Goal: Task Accomplishment & Management: Manage account settings

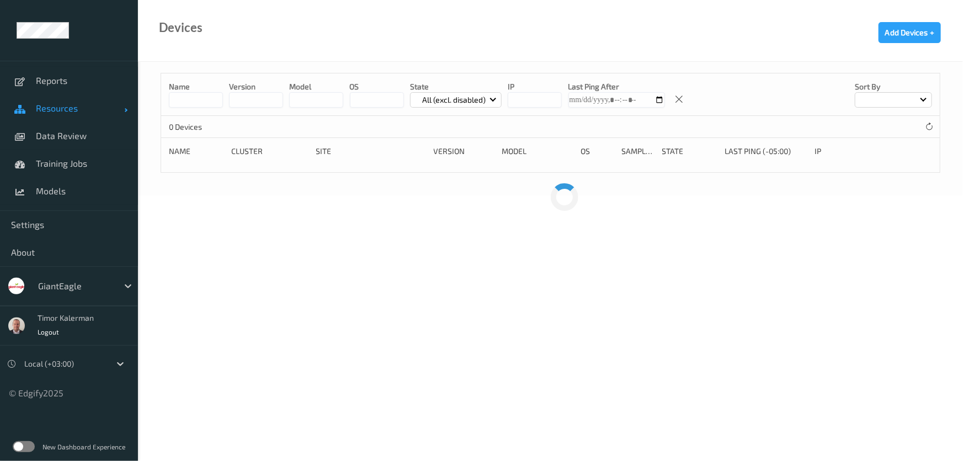
click at [82, 107] on span "Resources" at bounding box center [80, 108] width 88 height 11
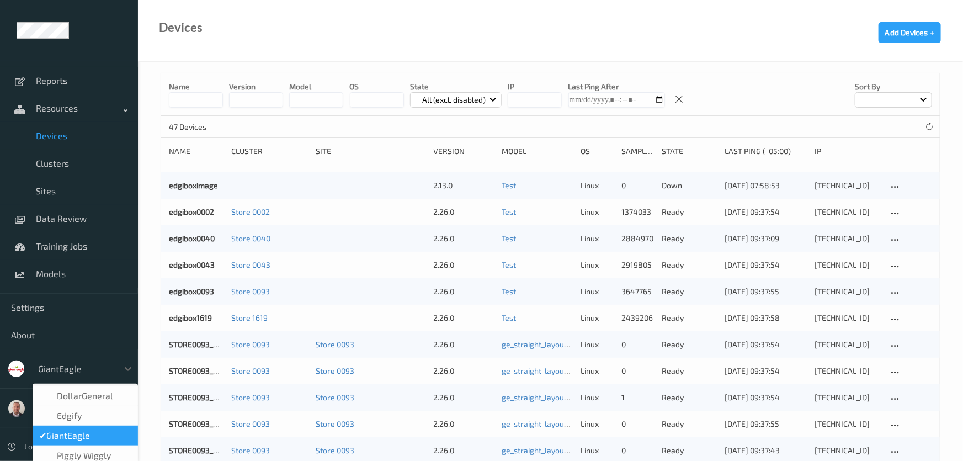
click at [73, 372] on div at bounding box center [75, 368] width 74 height 13
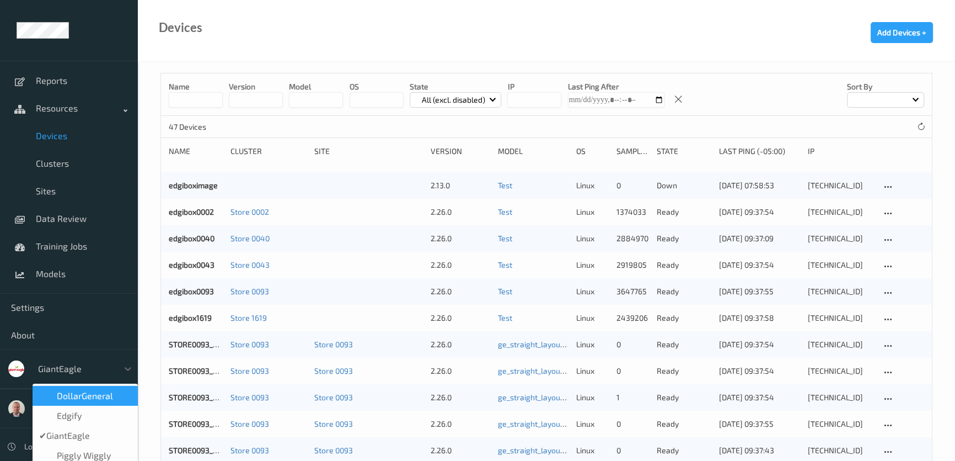
click at [92, 397] on span "DollarGeneral" at bounding box center [85, 395] width 56 height 11
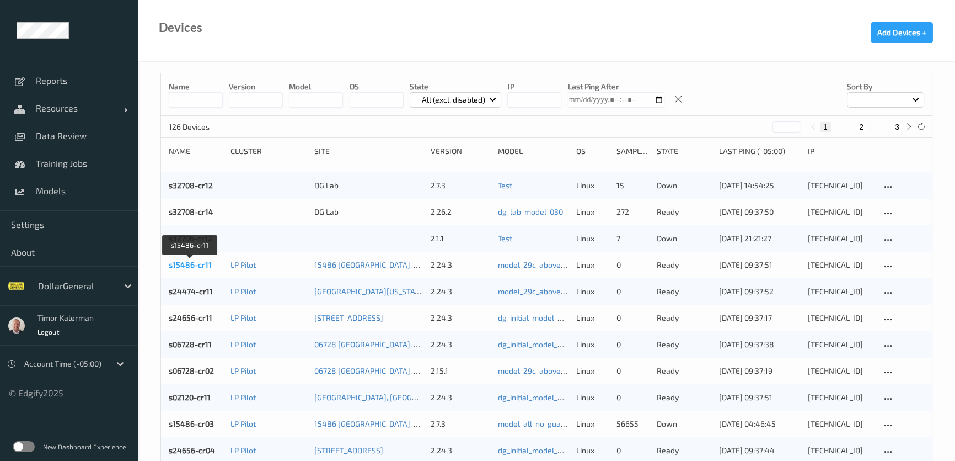
click at [191, 268] on link "s15486-cr11" at bounding box center [190, 264] width 43 height 9
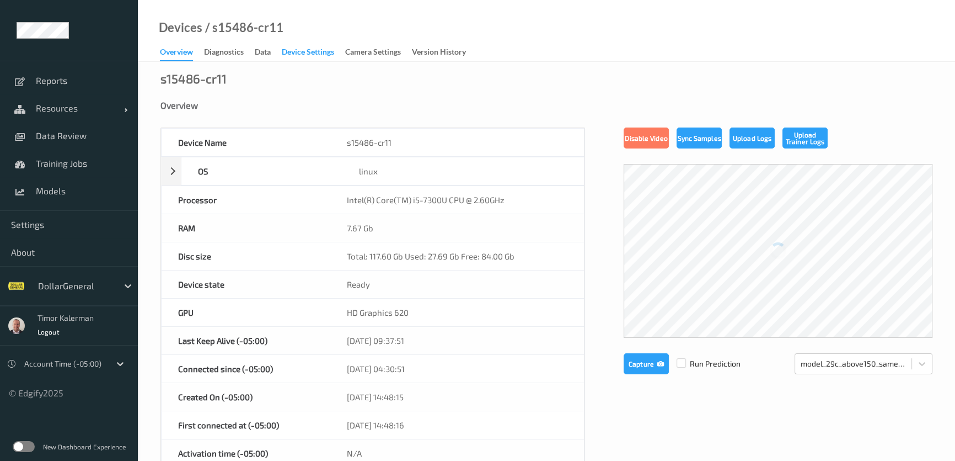
click at [318, 50] on div "Device Settings" at bounding box center [308, 53] width 52 height 14
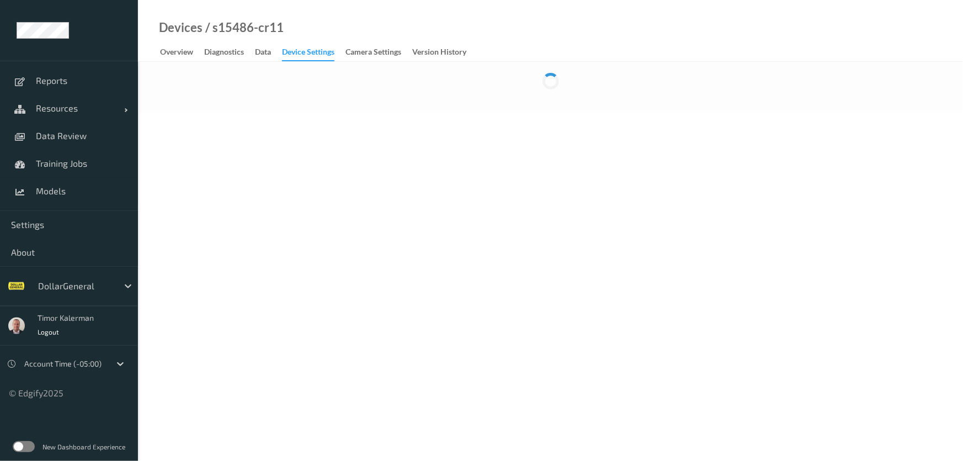
click at [23, 442] on label at bounding box center [24, 446] width 22 height 11
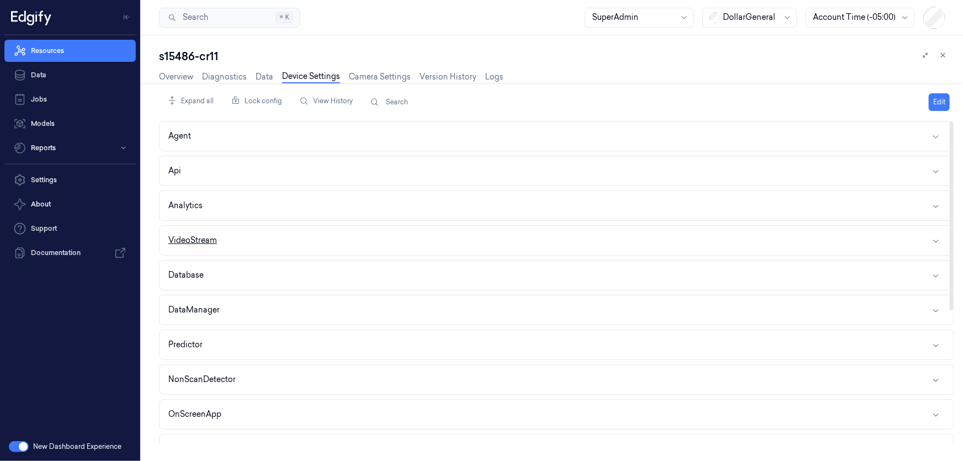
click at [298, 226] on button "VideoStream" at bounding box center [556, 240] width 794 height 29
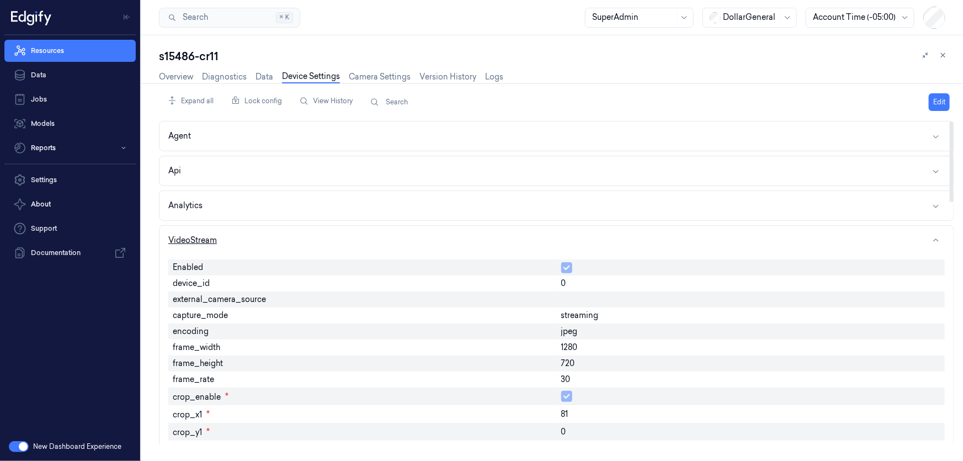
click at [294, 229] on button "VideoStream" at bounding box center [556, 240] width 794 height 29
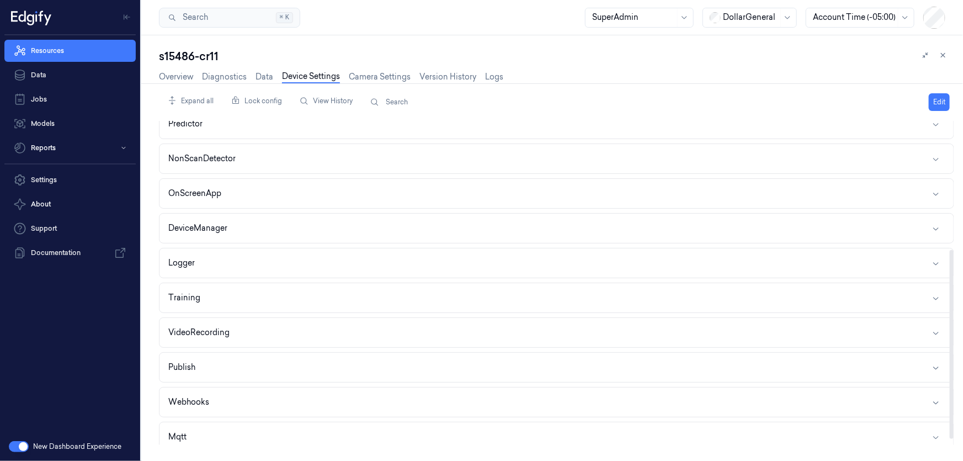
scroll to position [230, 0]
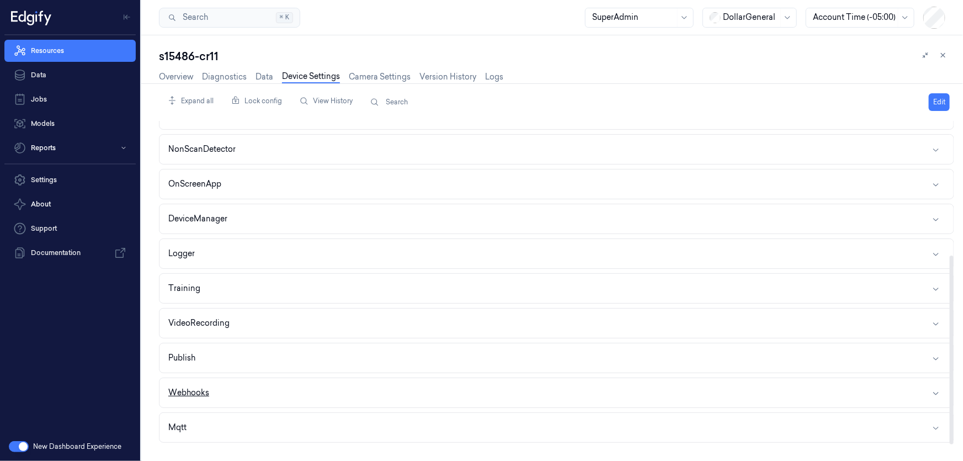
click at [210, 395] on button "Webhooks" at bounding box center [556, 392] width 794 height 29
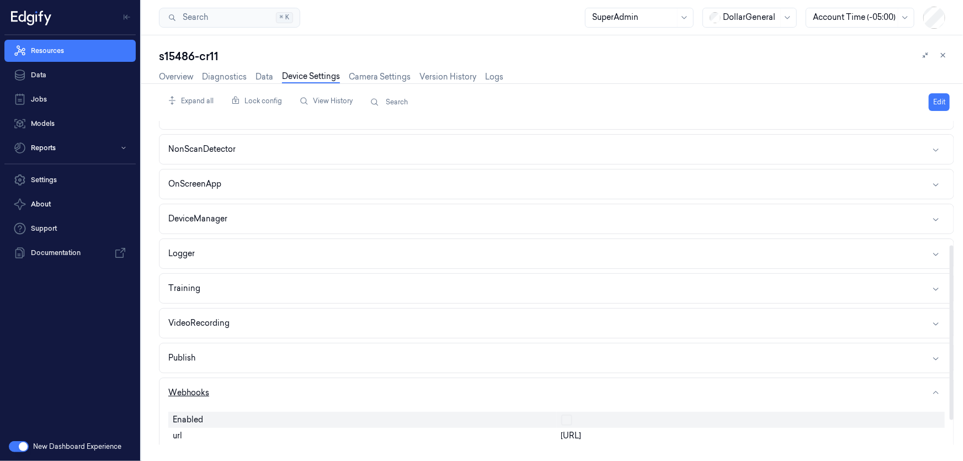
click at [254, 386] on button "Webhooks" at bounding box center [556, 392] width 794 height 29
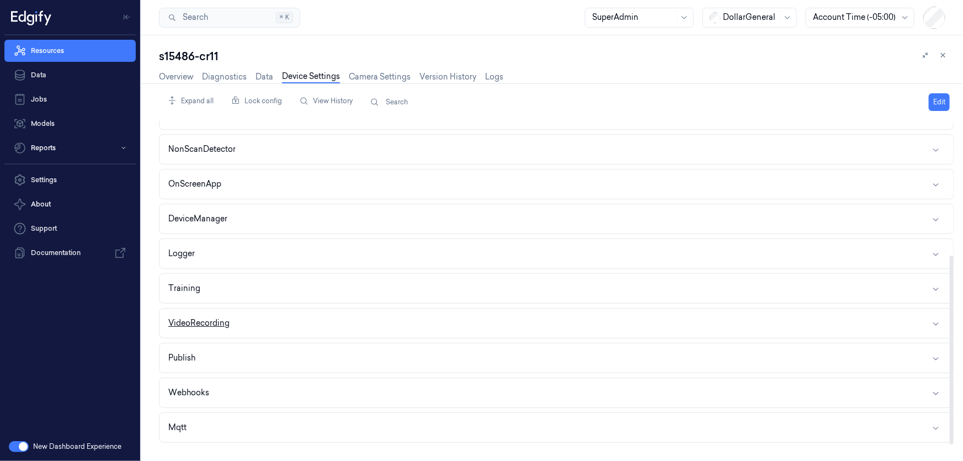
click at [242, 314] on button "VideoRecording" at bounding box center [556, 322] width 794 height 29
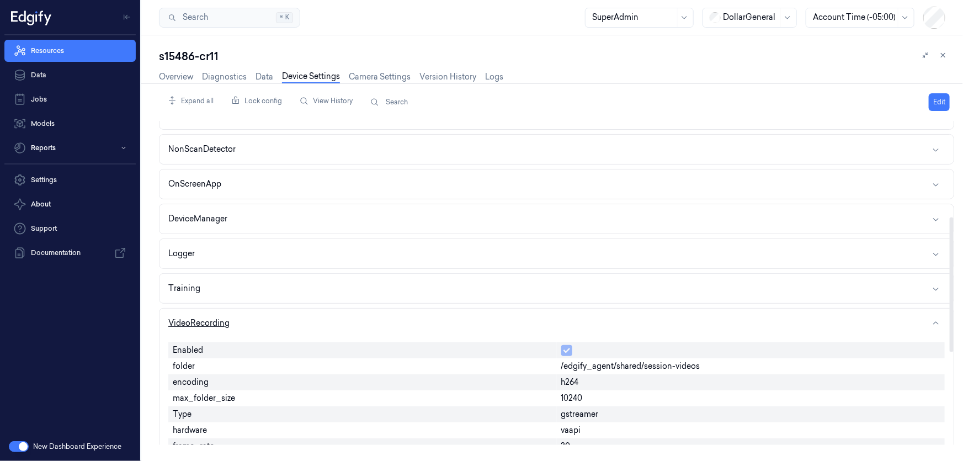
click at [247, 312] on button "VideoRecording" at bounding box center [556, 322] width 794 height 29
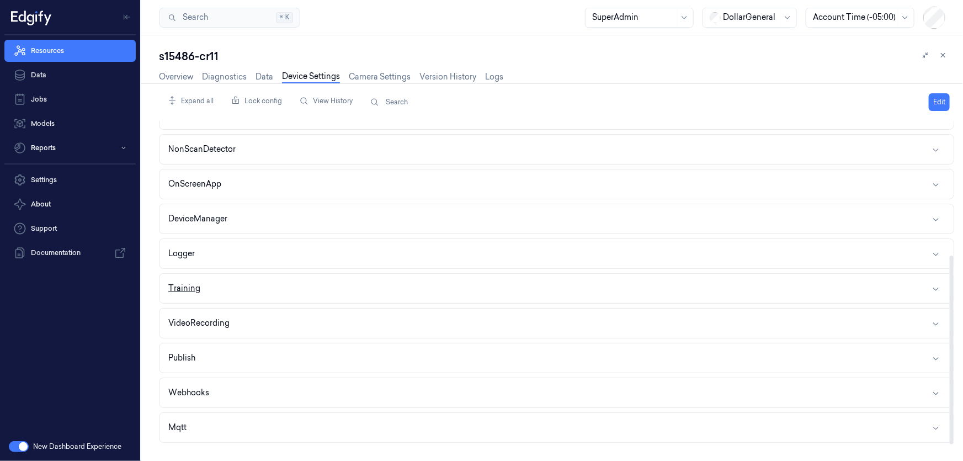
click at [254, 290] on button "Training" at bounding box center [556, 288] width 794 height 29
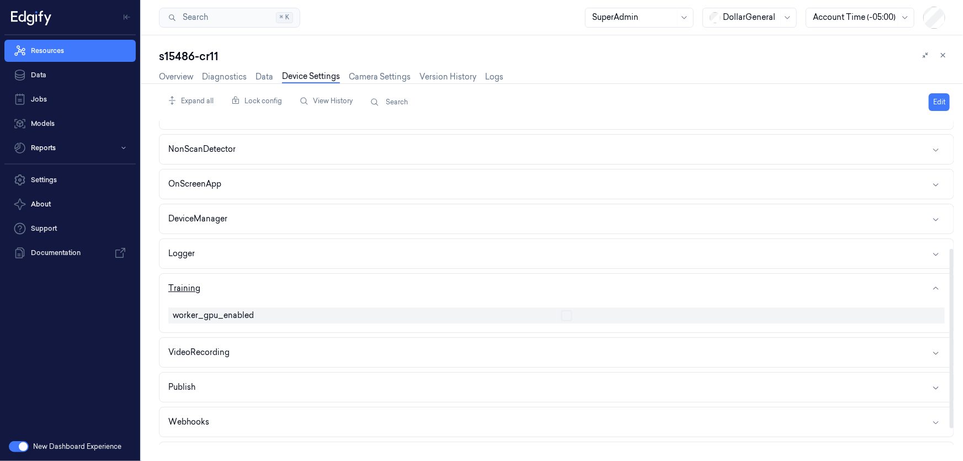
click at [259, 276] on button "Training" at bounding box center [556, 288] width 794 height 29
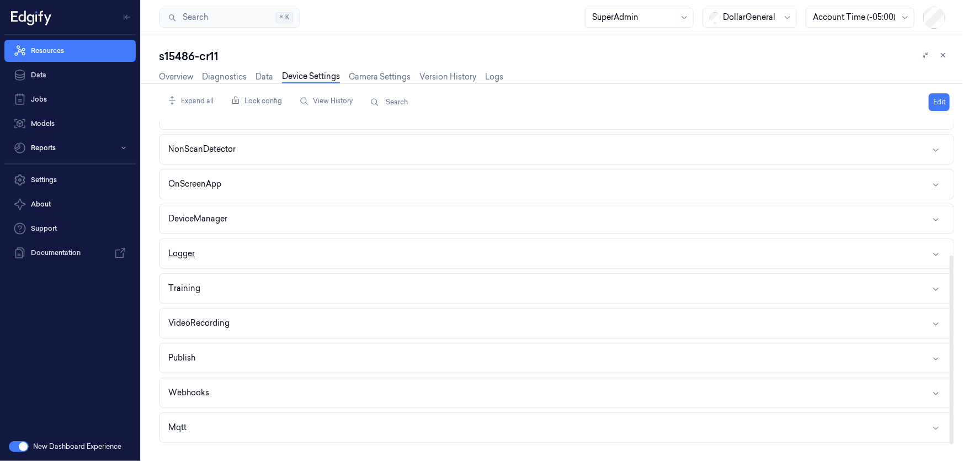
click at [260, 248] on button "Logger" at bounding box center [556, 253] width 794 height 29
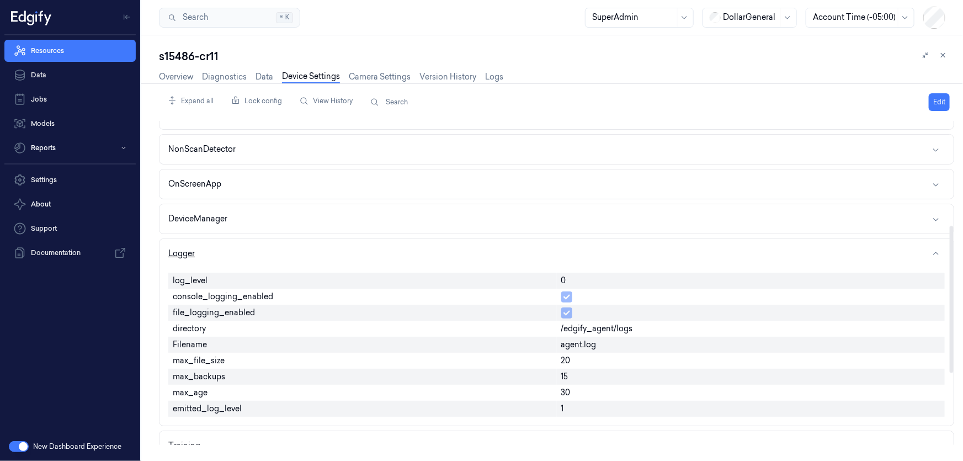
click at [261, 244] on button "Logger" at bounding box center [556, 253] width 794 height 29
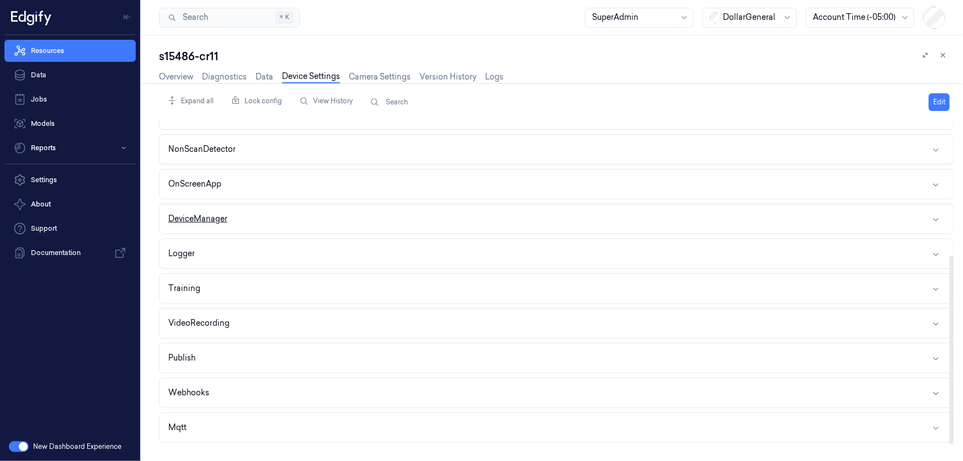
click at [268, 221] on button "DeviceManager" at bounding box center [556, 218] width 794 height 29
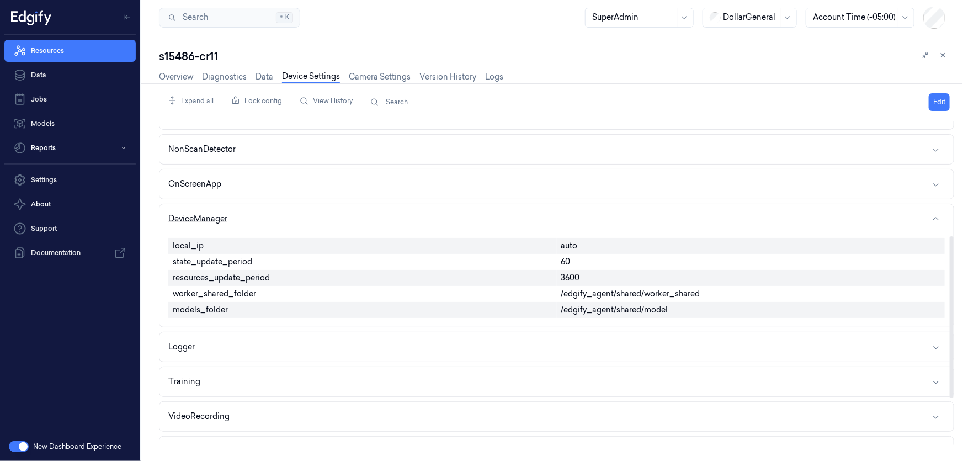
click at [268, 220] on button "DeviceManager" at bounding box center [556, 218] width 794 height 29
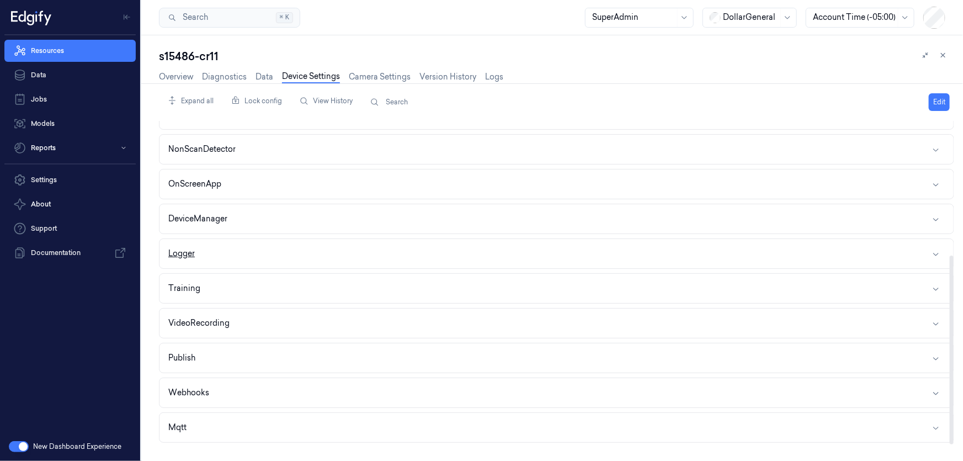
click at [259, 244] on button "Logger" at bounding box center [556, 253] width 794 height 29
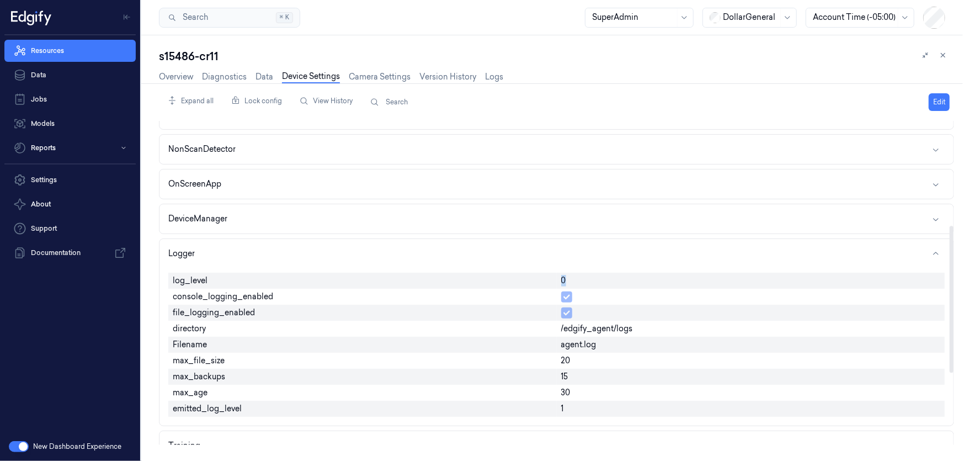
drag, startPoint x: 557, startPoint y: 279, endPoint x: 605, endPoint y: 281, distance: 48.1
click at [585, 279] on div "0" at bounding box center [751, 281] width 388 height 16
click at [93, 49] on link "Resources" at bounding box center [69, 51] width 131 height 22
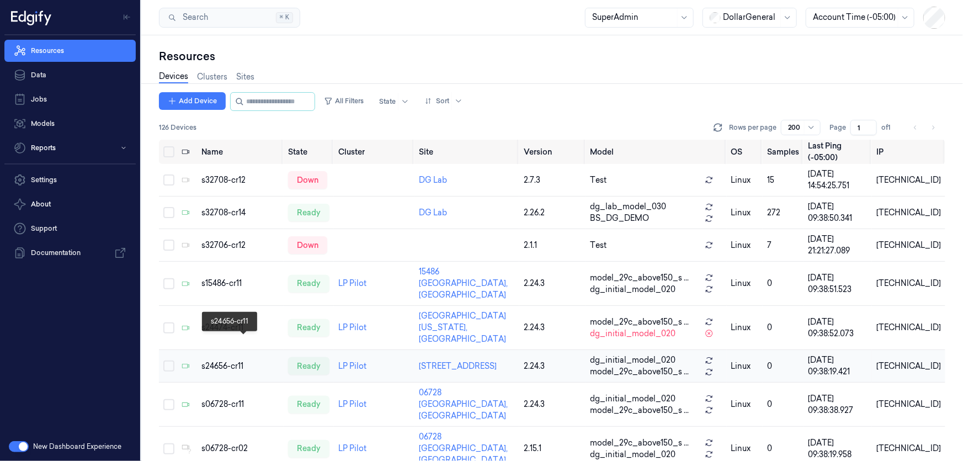
click at [216, 360] on div "s24656-cr11" at bounding box center [240, 366] width 78 height 12
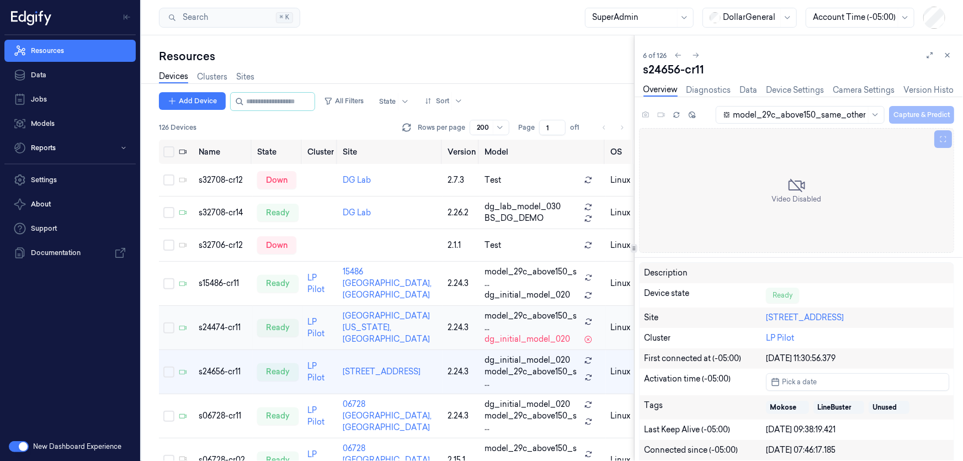
scroll to position [42, 0]
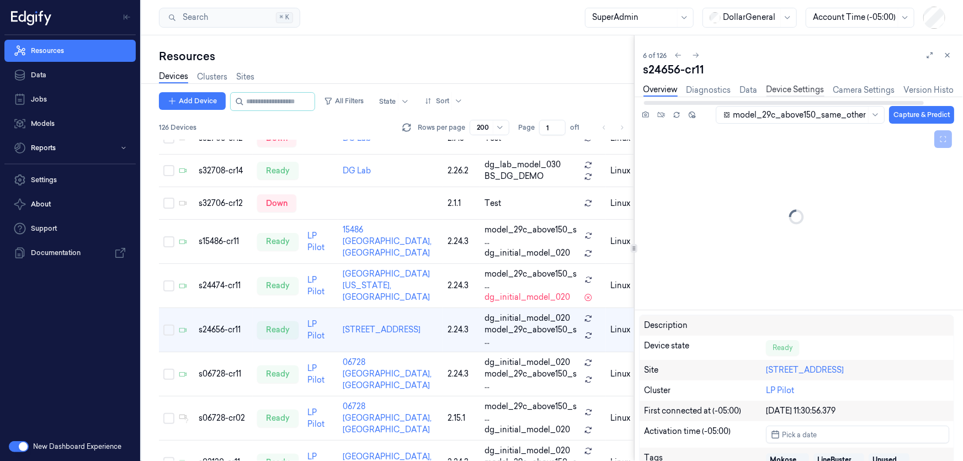
click at [800, 87] on link "Device Settings" at bounding box center [795, 90] width 58 height 13
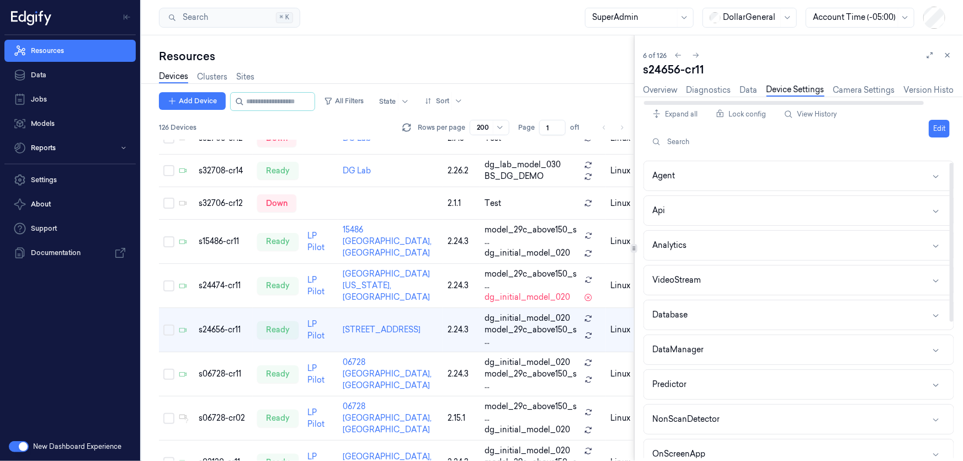
scroll to position [257, 0]
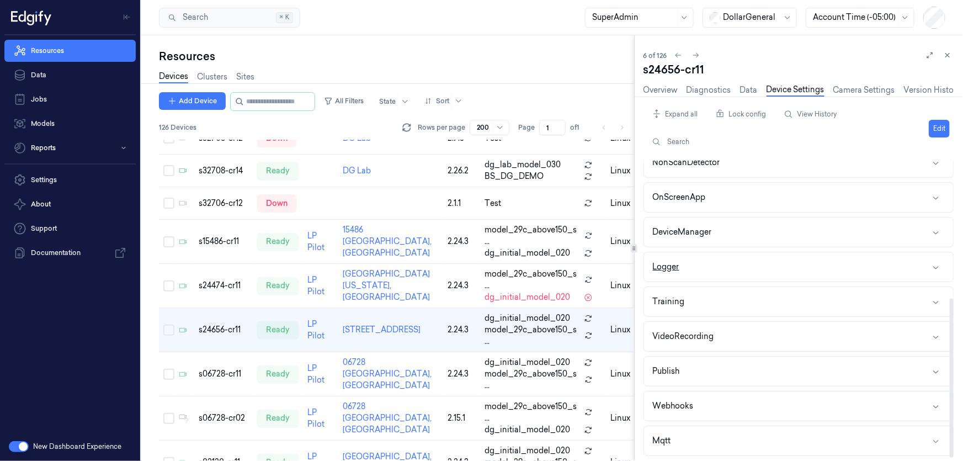
click at [702, 263] on button "Logger" at bounding box center [798, 266] width 309 height 29
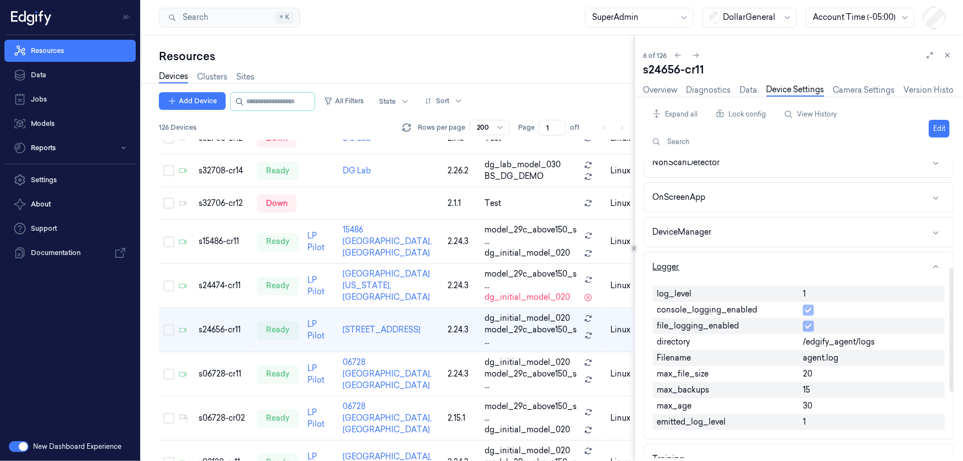
click at [704, 261] on button "Logger" at bounding box center [798, 266] width 309 height 29
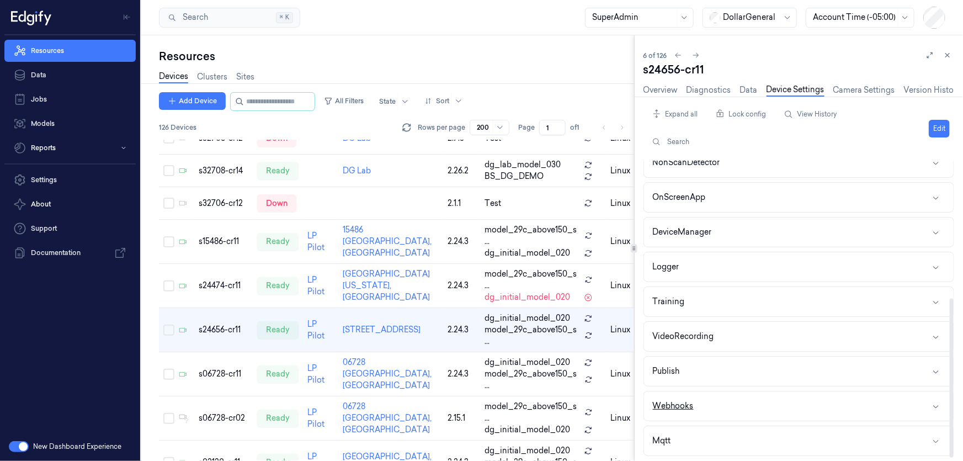
click at [727, 396] on button "Webhooks" at bounding box center [798, 405] width 309 height 29
click at [720, 399] on button "Webhooks" at bounding box center [798, 405] width 309 height 29
click at [719, 375] on button "Publish" at bounding box center [798, 370] width 309 height 29
click at [718, 367] on button "Publish" at bounding box center [798, 370] width 309 height 29
click at [721, 337] on button "VideoRecording" at bounding box center [798, 336] width 309 height 29
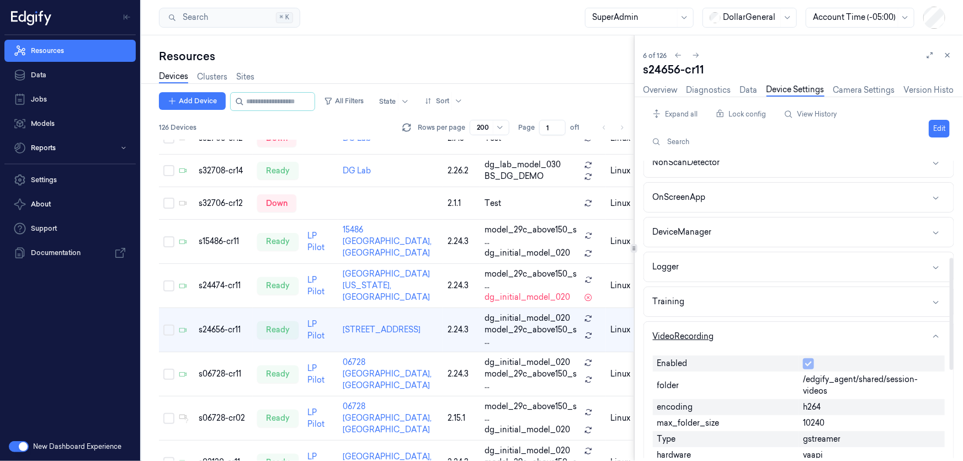
click at [741, 328] on button "VideoRecording" at bounding box center [798, 336] width 309 height 29
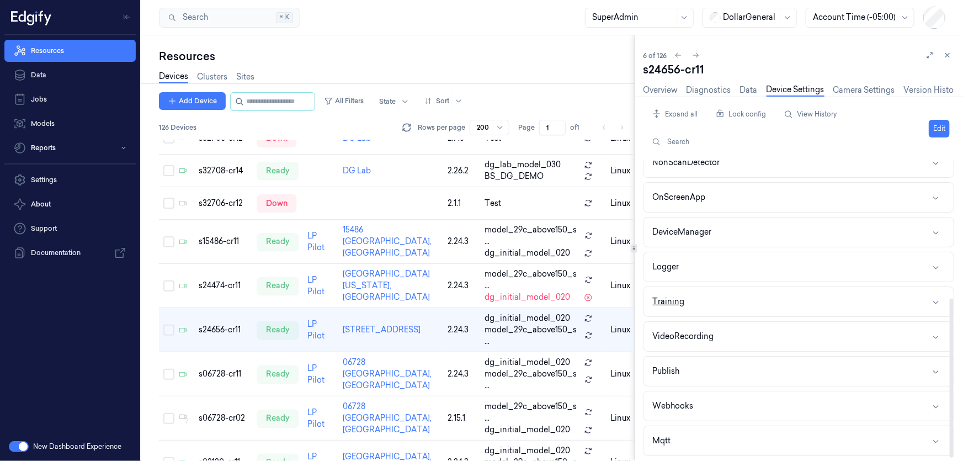
click at [731, 295] on button "Training" at bounding box center [798, 301] width 309 height 29
click at [730, 292] on button "Training" at bounding box center [798, 301] width 309 height 29
click at [719, 265] on button "Logger" at bounding box center [798, 266] width 309 height 29
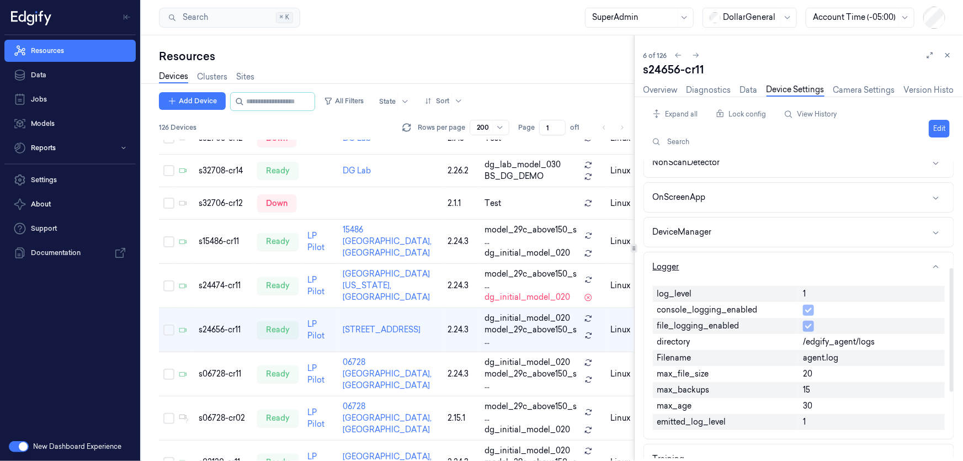
click at [719, 259] on button "Logger" at bounding box center [798, 266] width 309 height 29
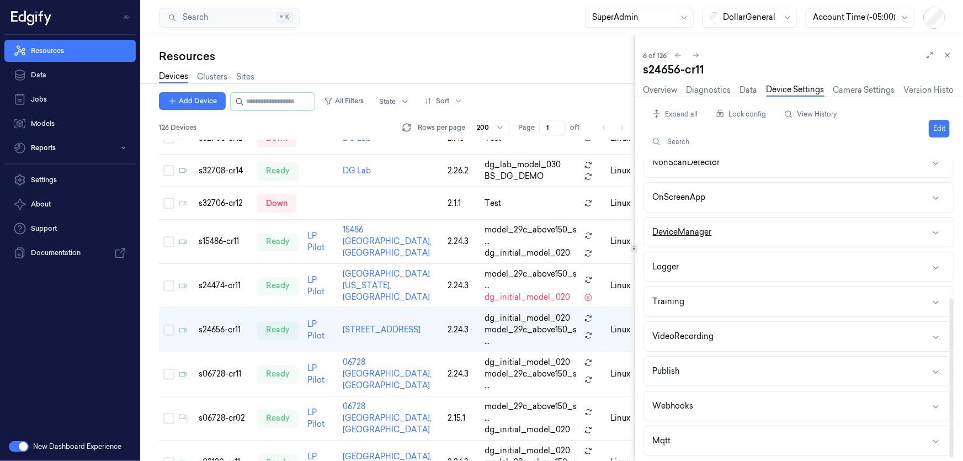
click at [735, 233] on button "DeviceManager" at bounding box center [798, 231] width 309 height 29
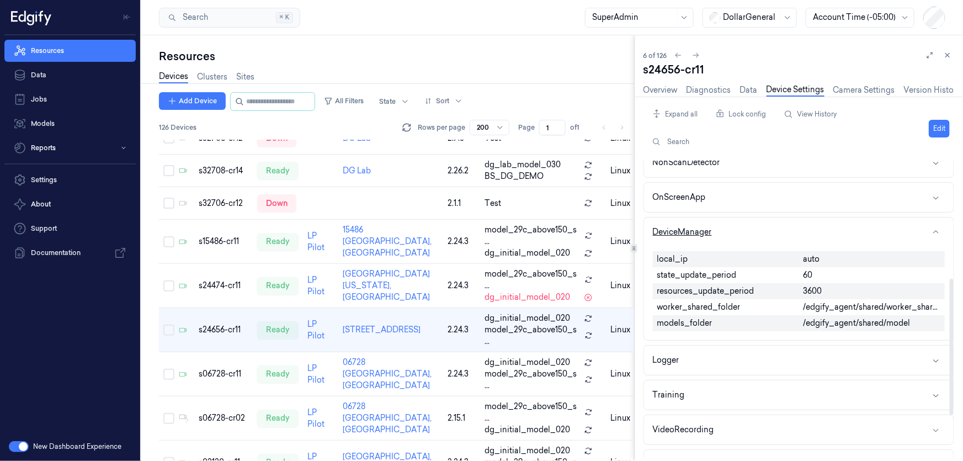
click at [740, 223] on button "DeviceManager" at bounding box center [798, 231] width 309 height 29
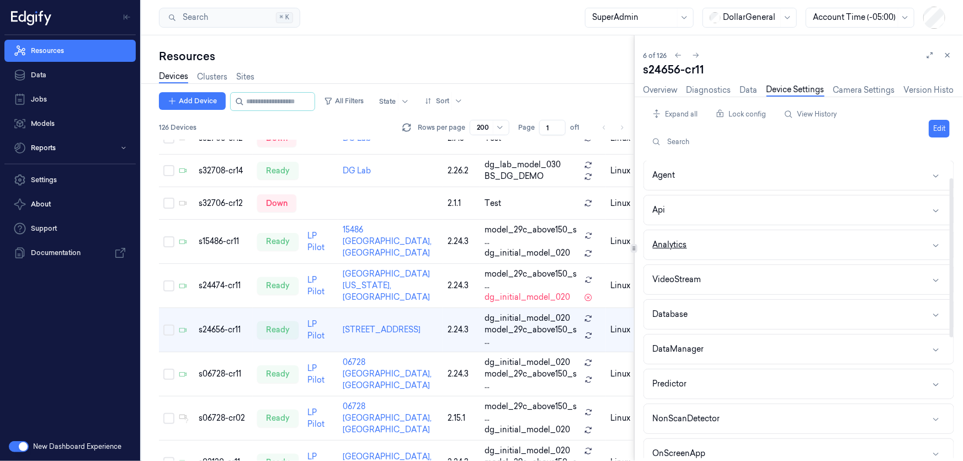
scroll to position [0, 0]
click at [720, 274] on button "VideoStream" at bounding box center [798, 279] width 309 height 29
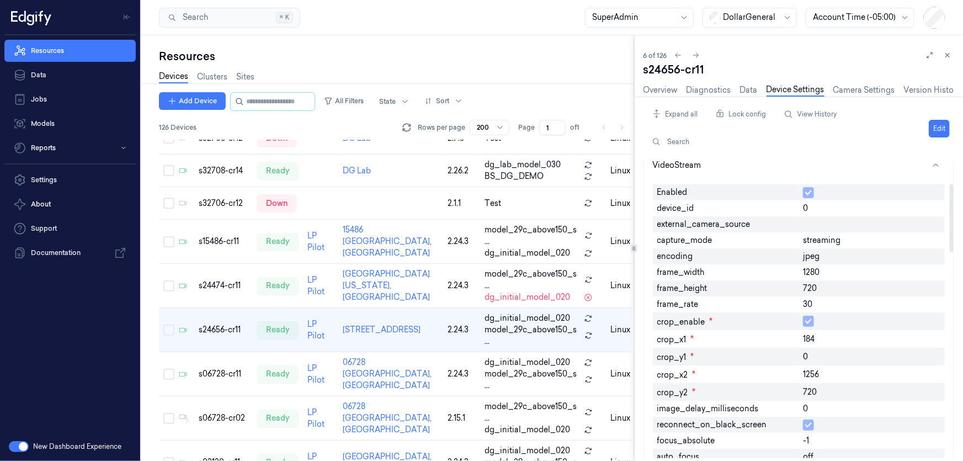
scroll to position [100, 0]
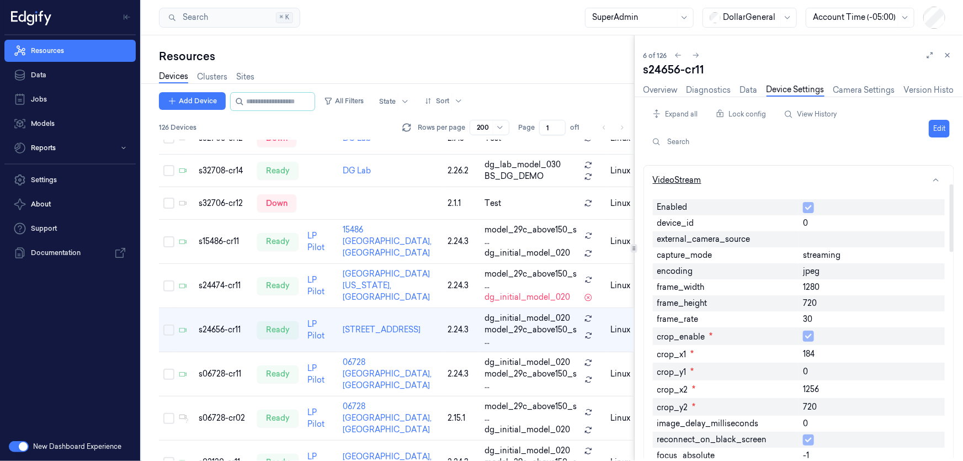
click at [743, 182] on button "VideoStream" at bounding box center [798, 179] width 309 height 29
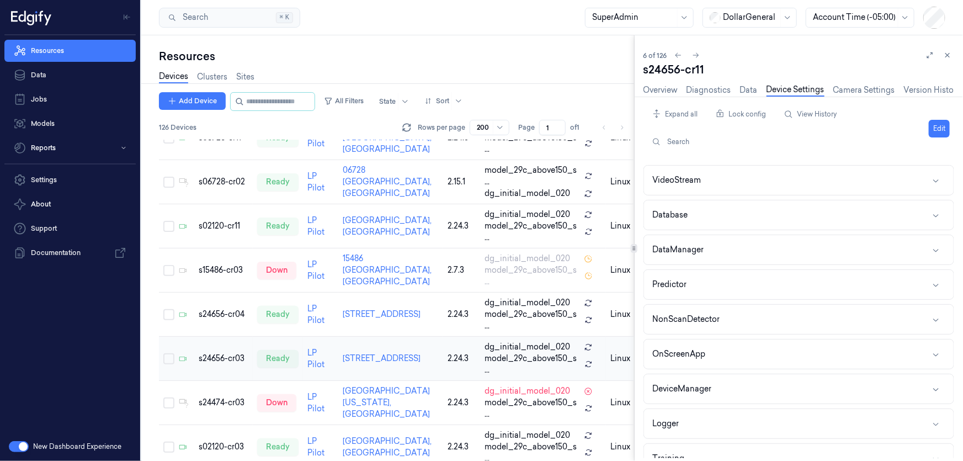
scroll to position [292, 0]
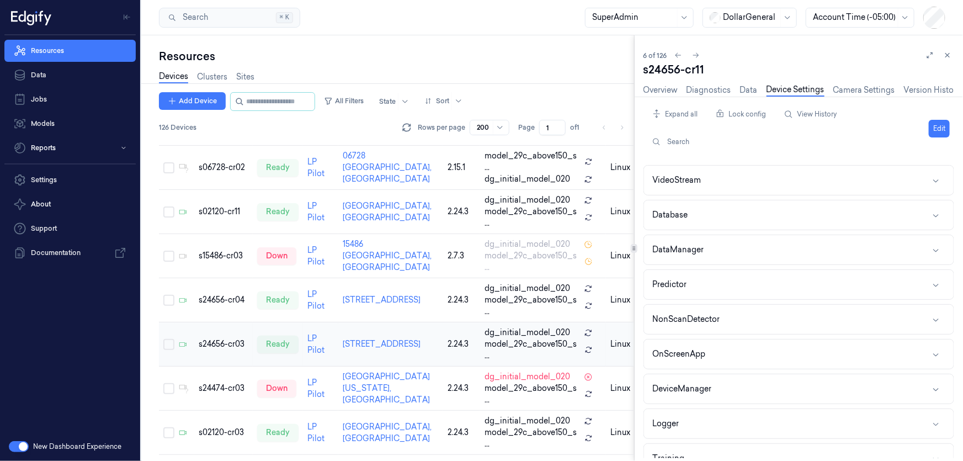
click at [222, 330] on td "s24656-cr03" at bounding box center [223, 344] width 58 height 44
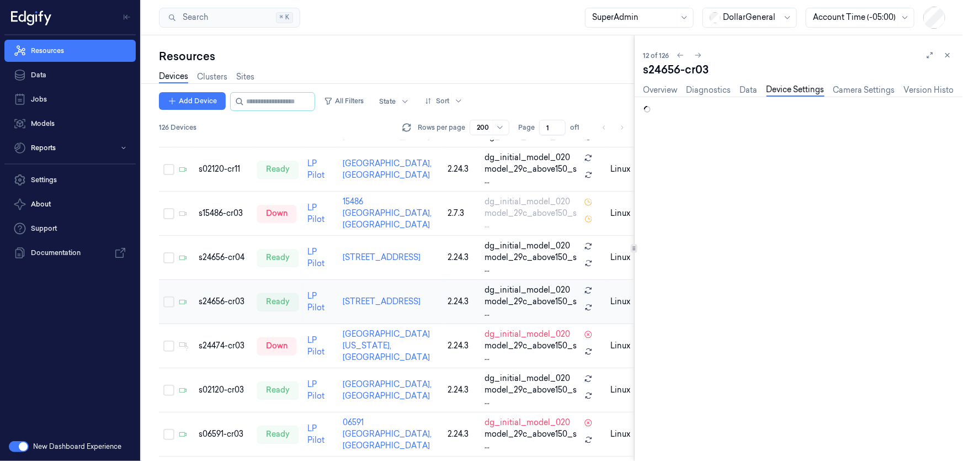
click at [221, 337] on td "s24474-cr03" at bounding box center [223, 346] width 58 height 44
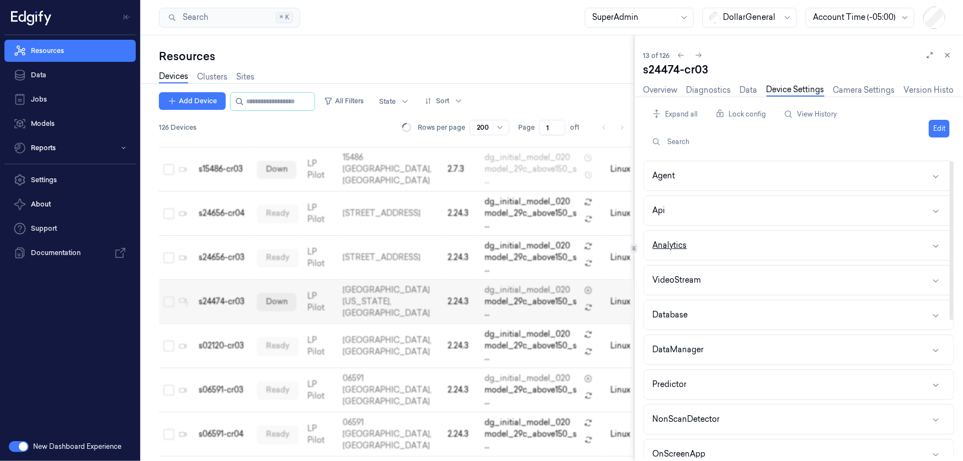
scroll to position [380, 0]
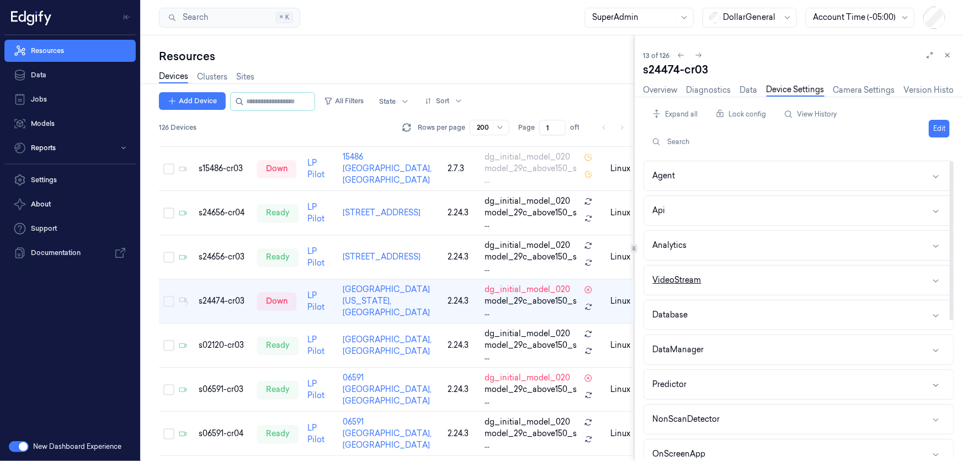
click at [729, 273] on button "VideoStream" at bounding box center [798, 279] width 309 height 29
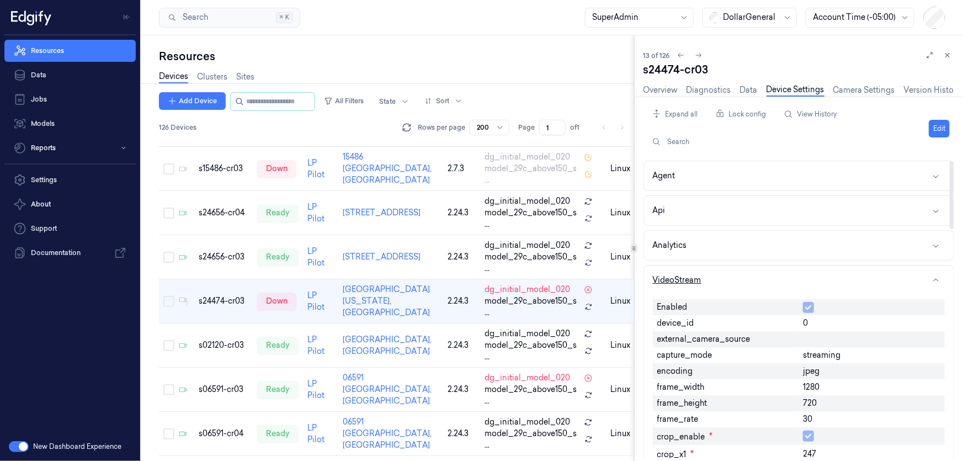
click at [747, 275] on button "VideoStream" at bounding box center [798, 279] width 309 height 29
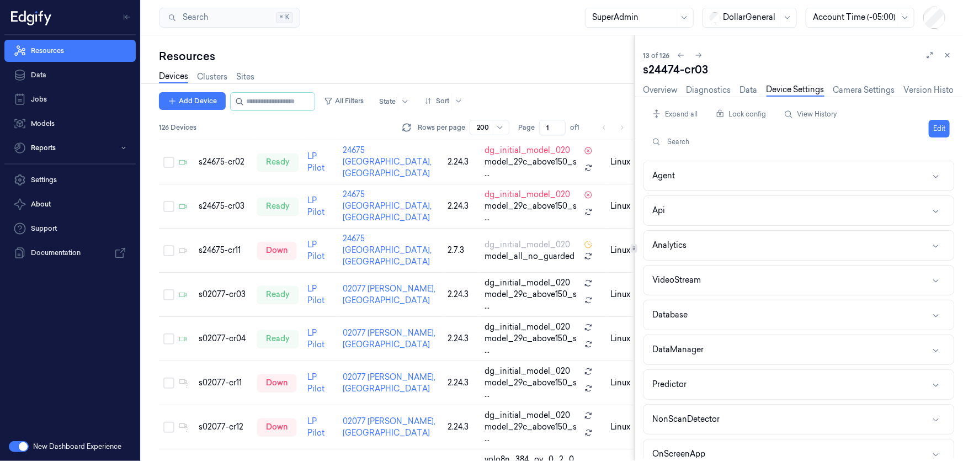
scroll to position [881, 0]
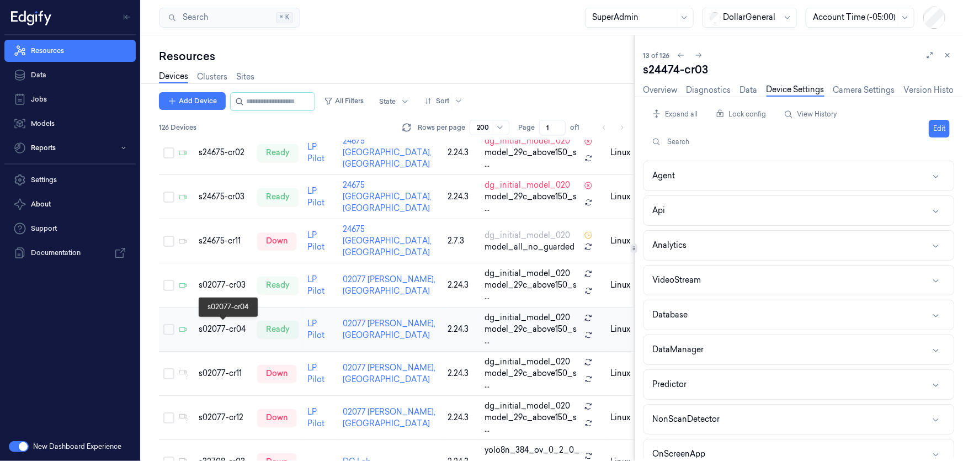
click at [221, 328] on div "s02077-cr04" at bounding box center [224, 329] width 50 height 12
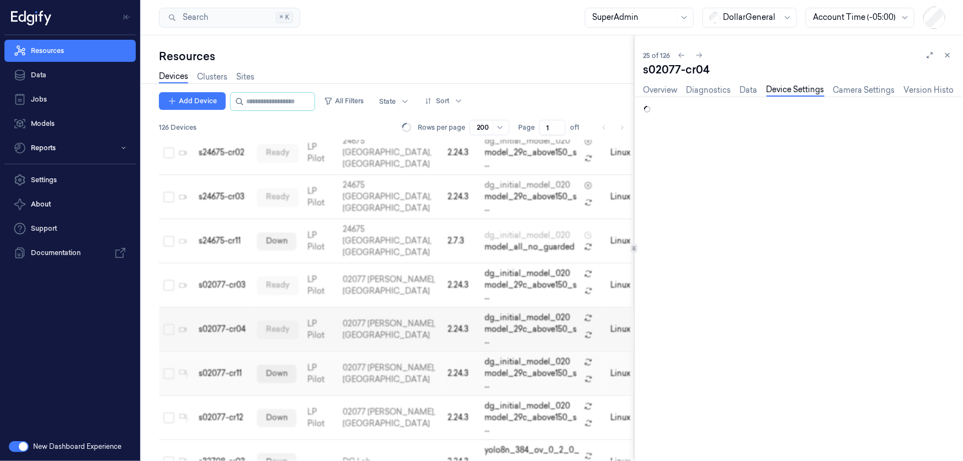
scroll to position [909, 0]
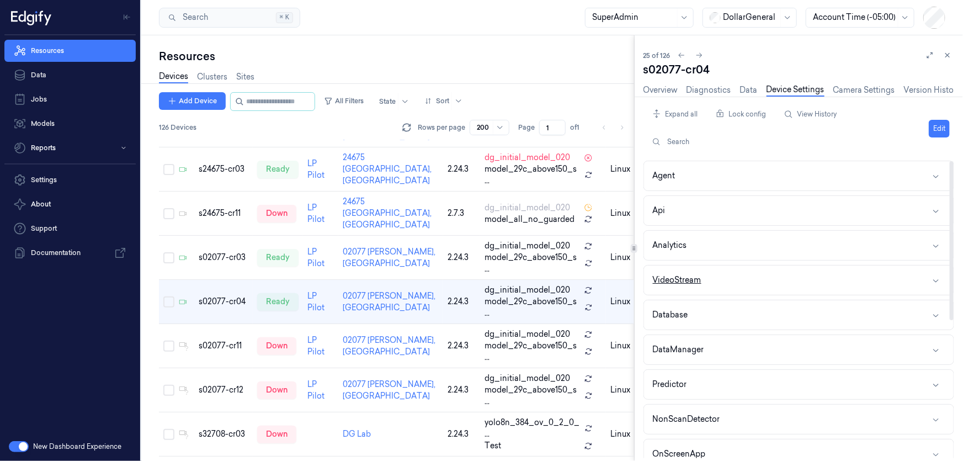
click at [725, 268] on button "VideoStream" at bounding box center [798, 279] width 309 height 29
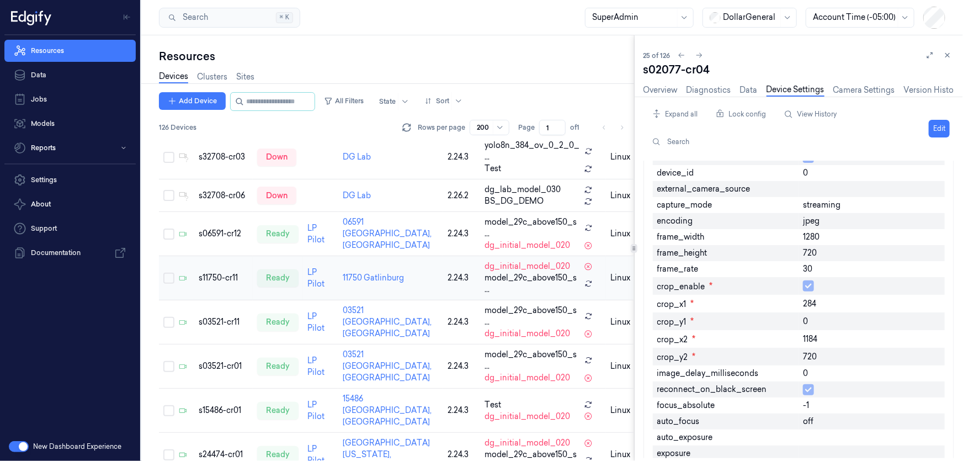
scroll to position [1209, 0]
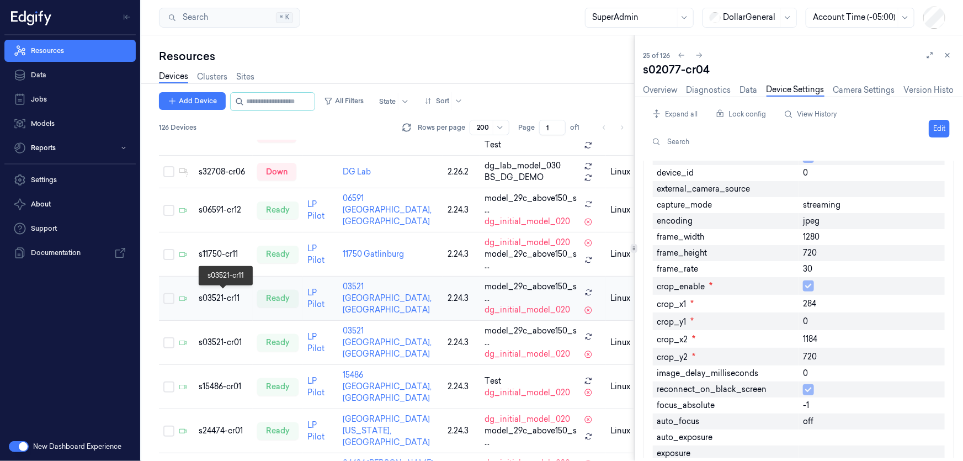
click at [222, 298] on div "s03521-cr11" at bounding box center [224, 298] width 50 height 12
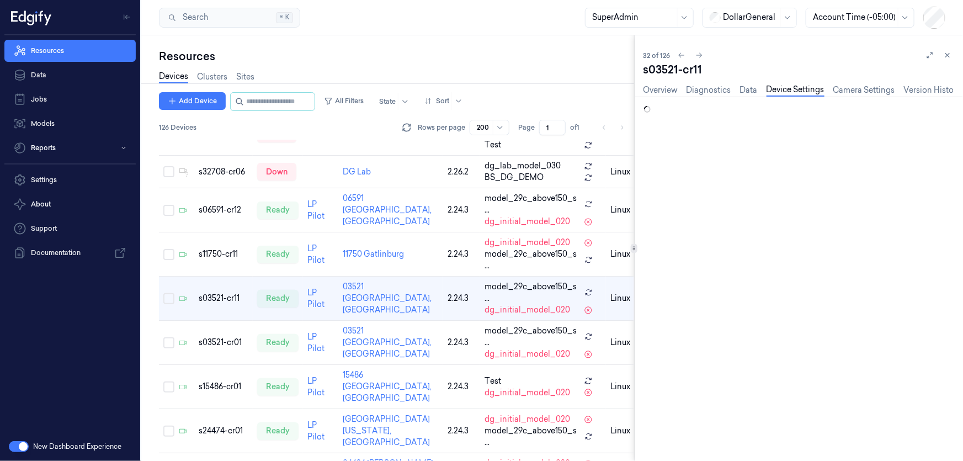
scroll to position [1205, 0]
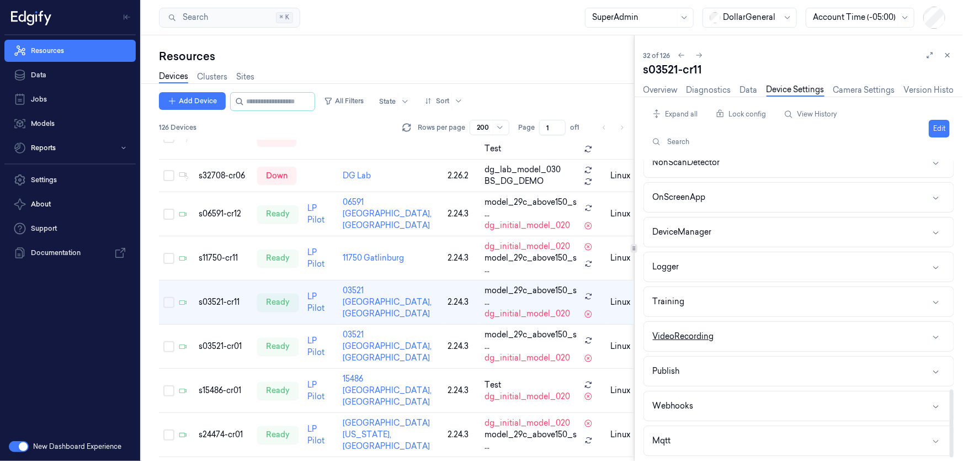
click at [715, 328] on button "VideoRecording" at bounding box center [798, 336] width 309 height 29
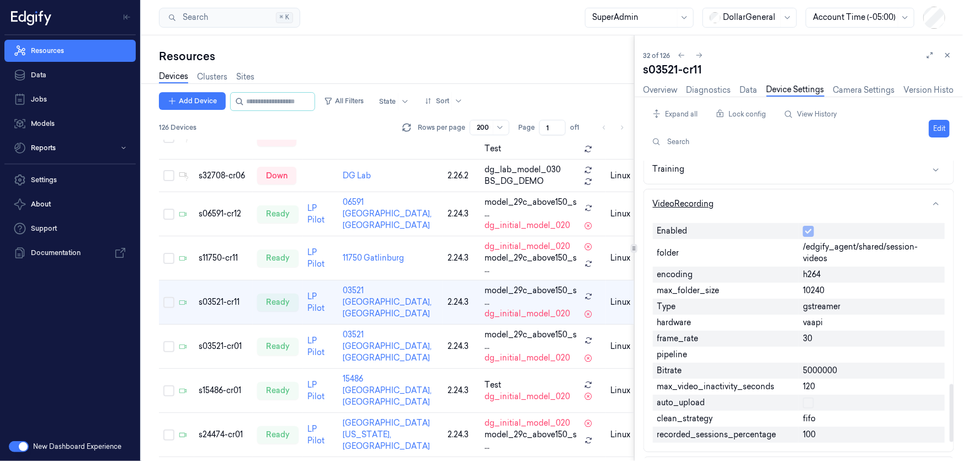
scroll to position [1147, 0]
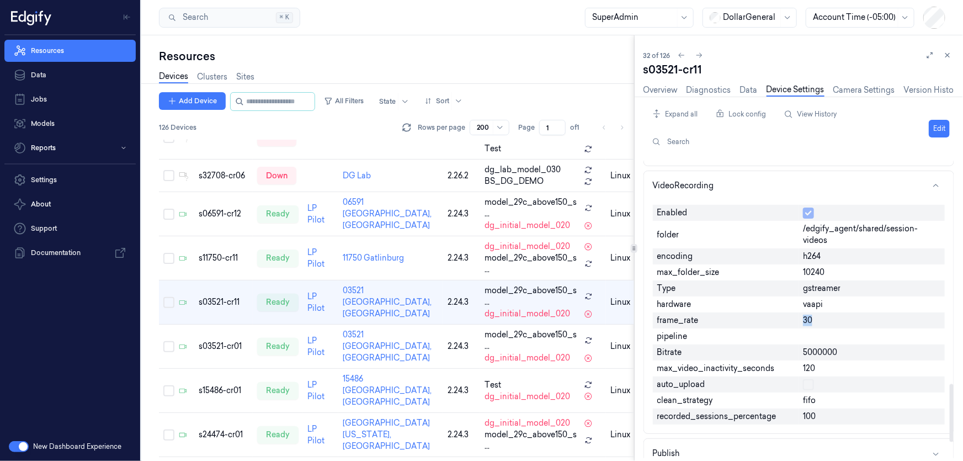
drag, startPoint x: 802, startPoint y: 322, endPoint x: 849, endPoint y: 325, distance: 47.6
click at [846, 325] on div "30" at bounding box center [871, 320] width 146 height 16
click at [810, 351] on span "5000000" at bounding box center [820, 352] width 34 height 12
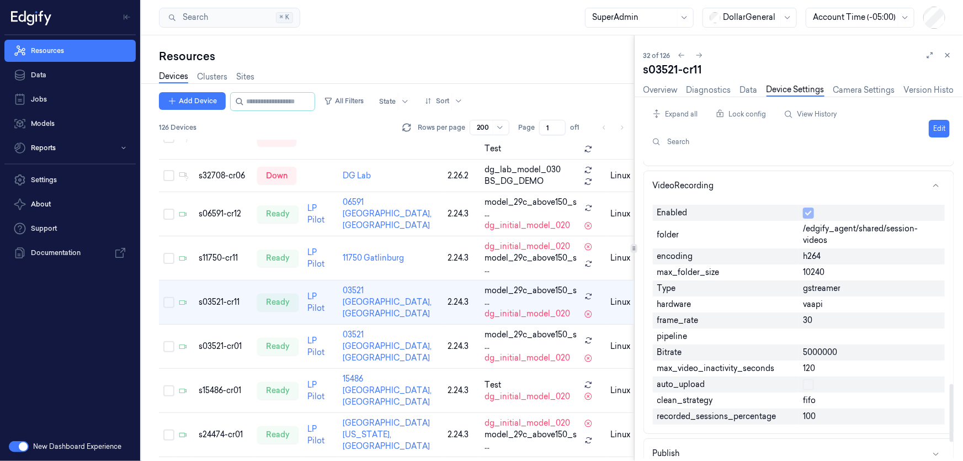
click at [808, 366] on span "120" at bounding box center [809, 368] width 12 height 12
click at [832, 349] on span "5000000" at bounding box center [820, 352] width 34 height 12
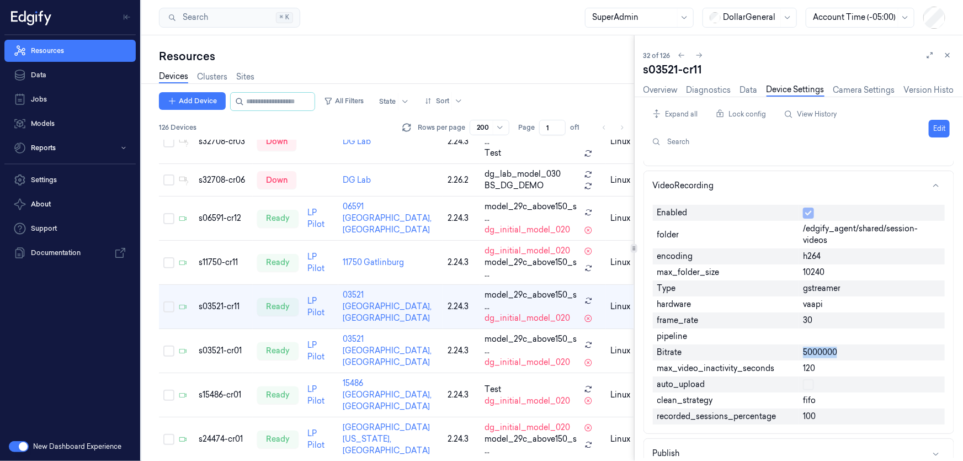
scroll to position [1205, 0]
